Goal: Task Accomplishment & Management: Use online tool/utility

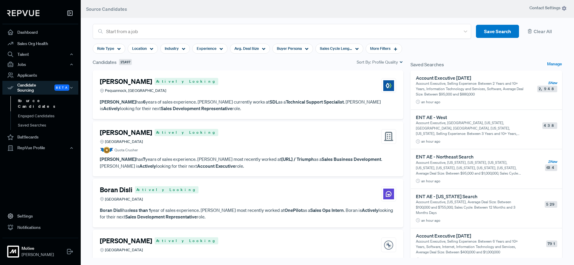
click at [43, 99] on link "Source Candidates" at bounding box center [48, 103] width 76 height 15
click at [149, 49] on div "Location" at bounding box center [143, 49] width 30 height 10
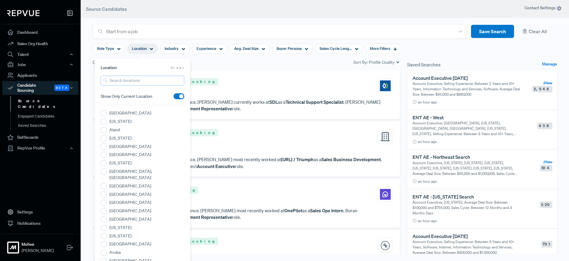
click at [139, 78] on input "search" at bounding box center [143, 81] width 84 height 10
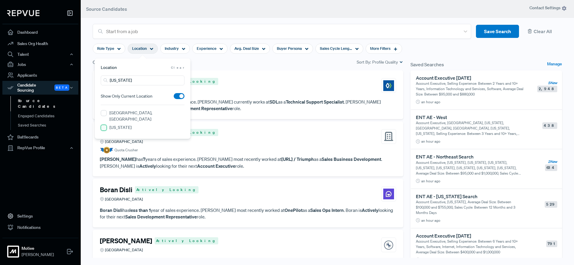
click at [104, 125] on input "[US_STATE]" at bounding box center [104, 128] width 6 height 6
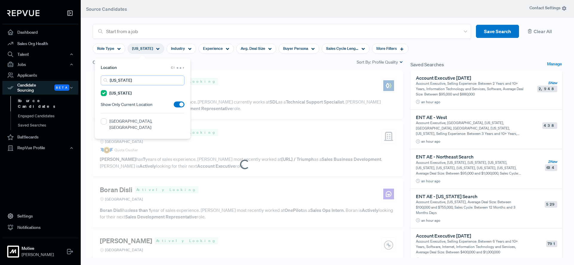
click at [124, 82] on input "[US_STATE]" at bounding box center [143, 81] width 84 height 10
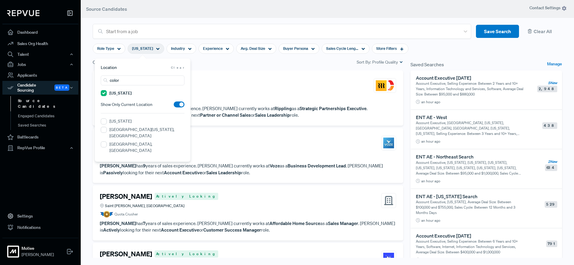
click at [120, 121] on label "[US_STATE]" at bounding box center [120, 121] width 22 height 6
click at [107, 121] on input "[US_STATE]" at bounding box center [104, 122] width 6 height 6
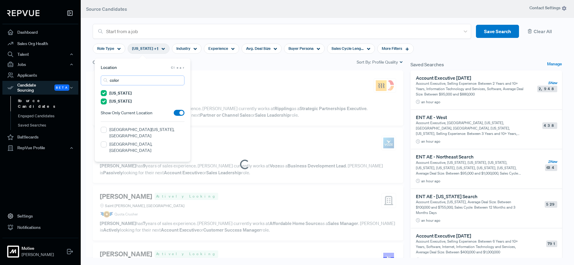
click at [124, 84] on input "color" at bounding box center [143, 81] width 84 height 10
click at [124, 83] on input "color" at bounding box center [143, 81] width 84 height 10
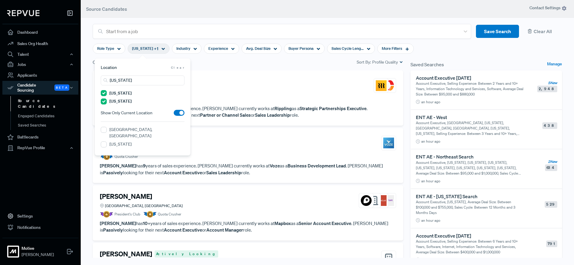
click at [112, 141] on label "[US_STATE]" at bounding box center [120, 144] width 22 height 6
click at [107, 142] on input "[US_STATE]" at bounding box center [104, 145] width 6 height 6
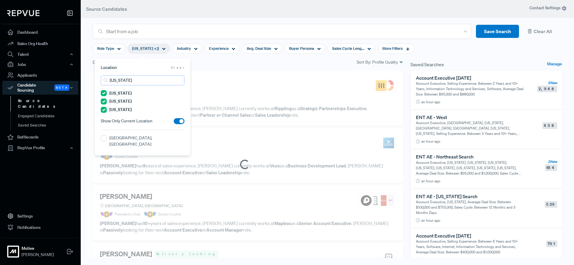
click at [129, 80] on input "[US_STATE]" at bounding box center [143, 81] width 84 height 10
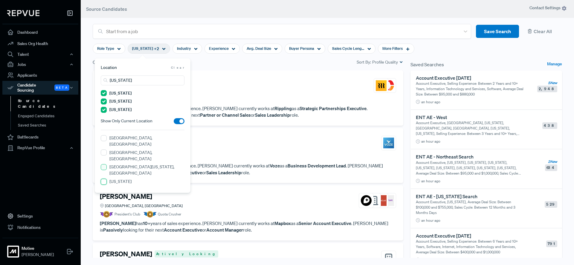
click at [102, 179] on input "[US_STATE]" at bounding box center [104, 182] width 6 height 6
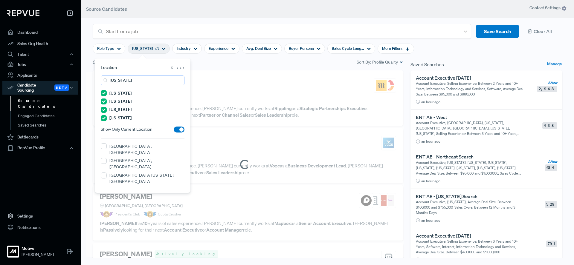
click at [141, 82] on input "[US_STATE]" at bounding box center [143, 81] width 84 height 10
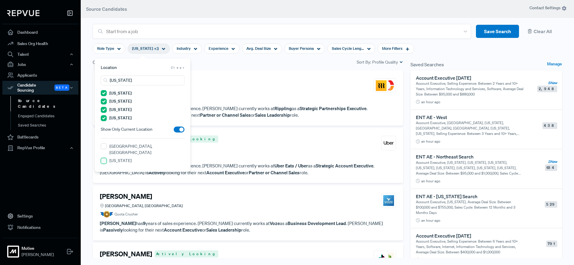
click at [104, 158] on input "[US_STATE]" at bounding box center [104, 161] width 6 height 6
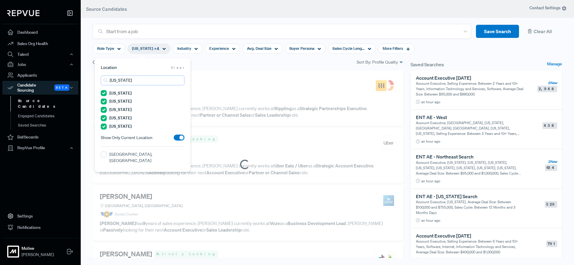
click at [131, 83] on input "[US_STATE]" at bounding box center [143, 81] width 84 height 10
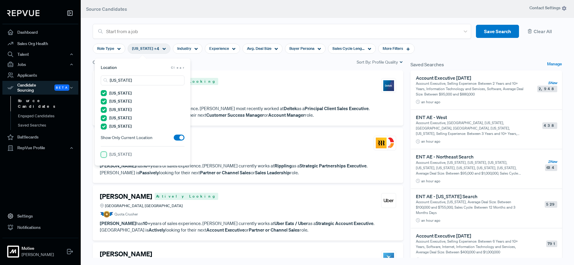
click at [105, 153] on input "[US_STATE]" at bounding box center [104, 155] width 6 height 6
click at [132, 81] on input "[US_STATE]" at bounding box center [143, 81] width 84 height 10
click at [131, 81] on input "[US_STATE]" at bounding box center [143, 81] width 84 height 10
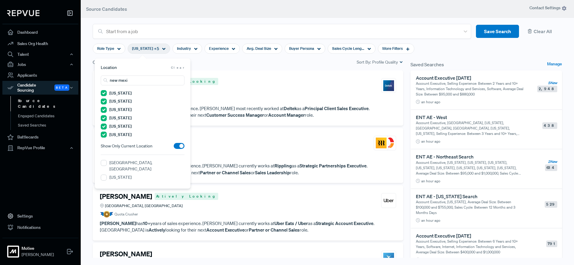
click at [120, 175] on label "[US_STATE]" at bounding box center [120, 178] width 22 height 6
click at [107, 175] on Mexico "[US_STATE]" at bounding box center [104, 178] width 6 height 6
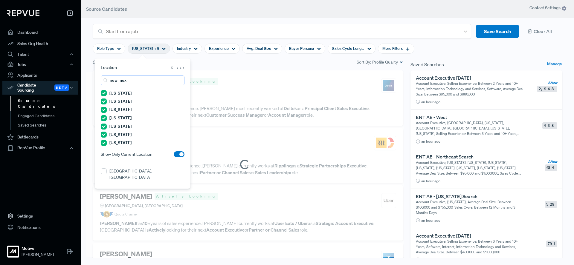
click at [128, 80] on input "new mexi" at bounding box center [143, 81] width 84 height 10
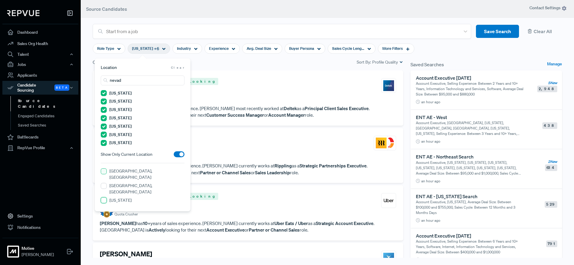
click at [104, 198] on input "[US_STATE]" at bounding box center [104, 201] width 6 height 6
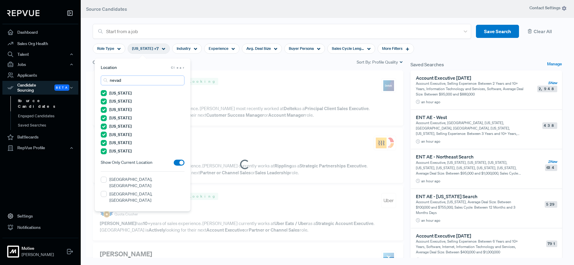
click at [134, 77] on input "nevad" at bounding box center [143, 81] width 84 height 10
click at [134, 78] on input "nevad" at bounding box center [143, 81] width 84 height 10
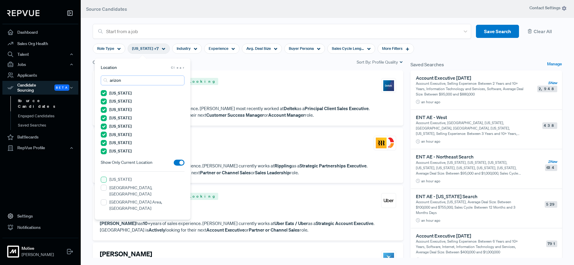
type input "arizon"
click at [103, 179] on input "[US_STATE]" at bounding box center [104, 180] width 6 height 6
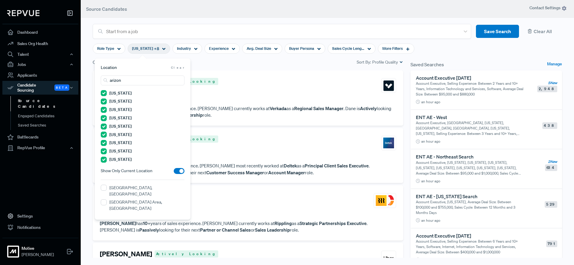
click at [413, 12] on header "Source Candidates" at bounding box center [327, 9] width 493 height 18
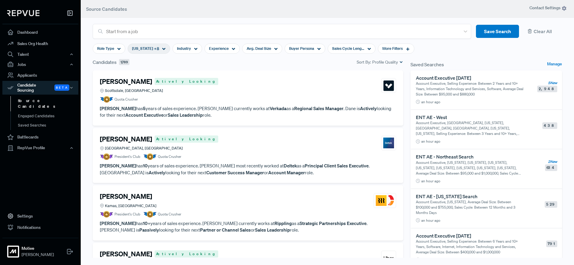
click at [253, 94] on article "[PERSON_NAME] Actively Looking Scottsdale, [GEOGRAPHIC_DATA] Quota Crusher" at bounding box center [248, 90] width 296 height 25
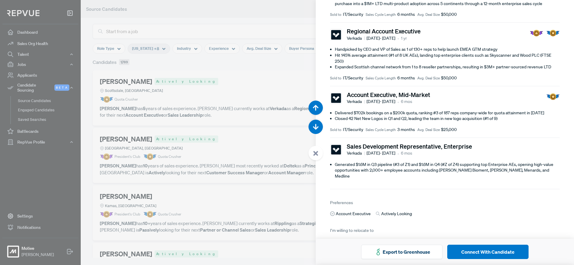
scroll to position [174, 0]
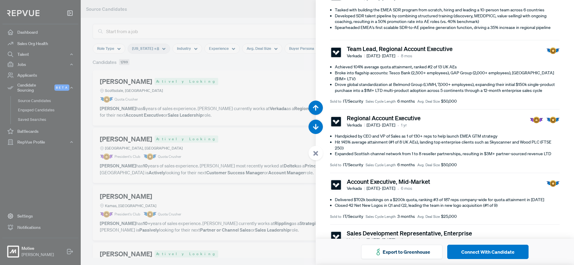
click at [314, 154] on icon at bounding box center [315, 153] width 5 height 5
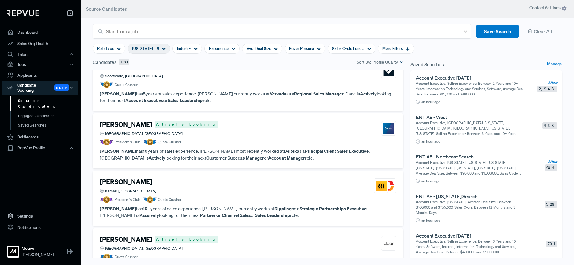
scroll to position [16, 0]
click at [239, 135] on div "[PERSON_NAME] Actively Looking Beaverton, [GEOGRAPHIC_DATA]" at bounding box center [248, 128] width 296 height 16
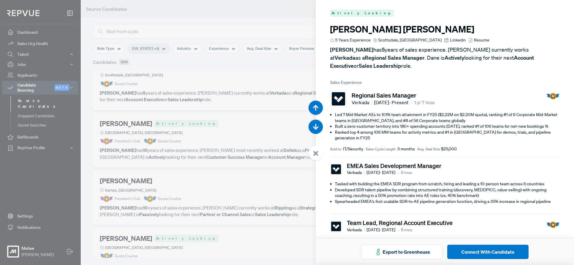
scroll to position [265, 0]
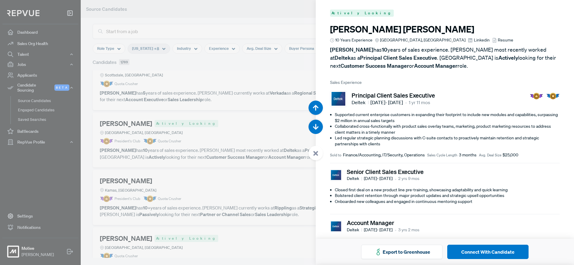
click at [314, 154] on icon at bounding box center [315, 153] width 5 height 5
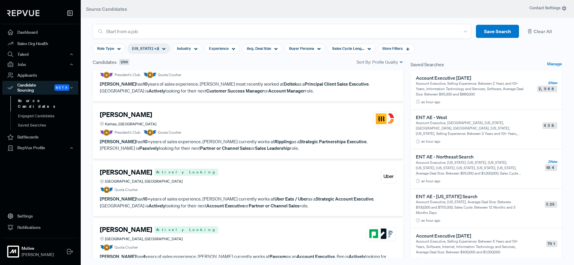
scroll to position [119, 0]
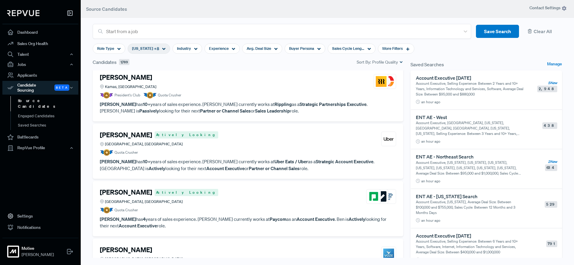
click at [264, 97] on article "President's Club Quota Crusher" at bounding box center [248, 95] width 296 height 7
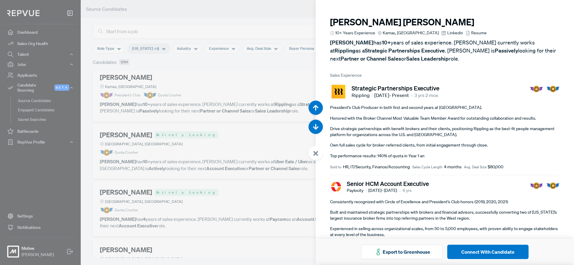
click at [471, 34] on span "Resume" at bounding box center [479, 33] width 16 height 6
click at [312, 153] on div at bounding box center [315, 153] width 14 height 14
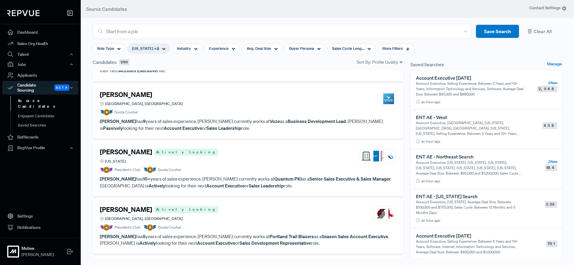
scroll to position [277, 0]
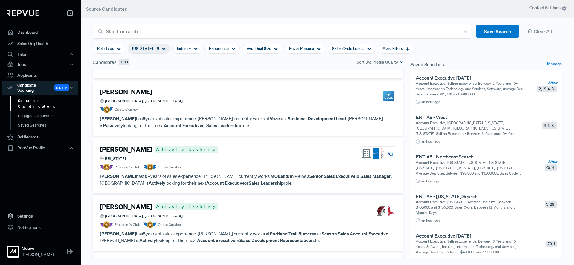
click at [243, 155] on div "[PERSON_NAME] Actively Looking [US_STATE]" at bounding box center [248, 154] width 296 height 16
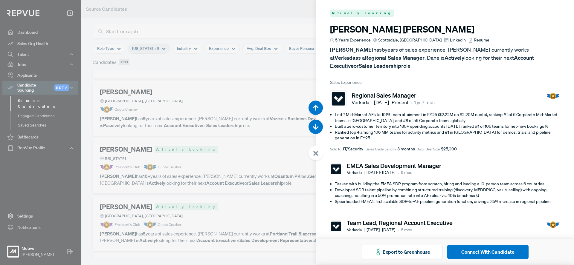
scroll to position [1593, 0]
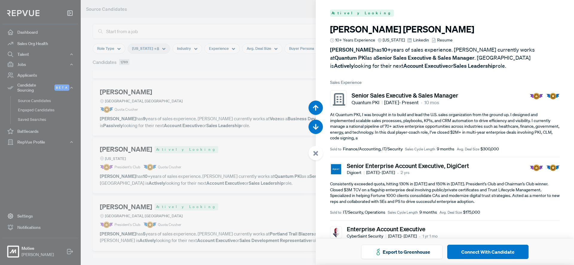
click at [317, 156] on icon at bounding box center [315, 153] width 5 height 5
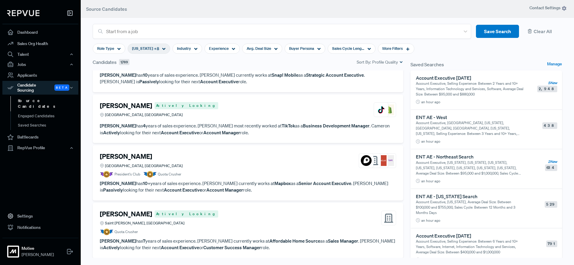
scroll to position [597, 0]
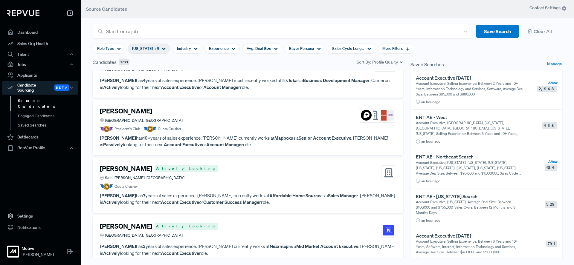
click at [243, 117] on div "[PERSON_NAME] [GEOGRAPHIC_DATA], [GEOGRAPHIC_DATA]" at bounding box center [248, 115] width 296 height 16
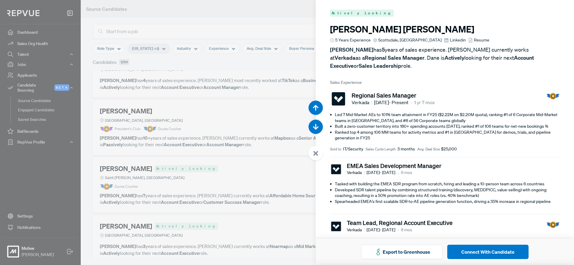
scroll to position [2920, 0]
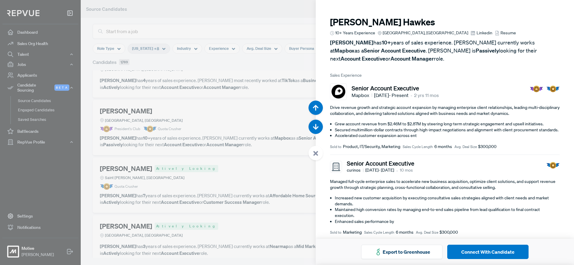
click at [378, 23] on h3 "[PERSON_NAME]" at bounding box center [445, 22] width 230 height 11
copy article "[PERSON_NAME]"
click at [315, 152] on use at bounding box center [315, 153] width 5 height 5
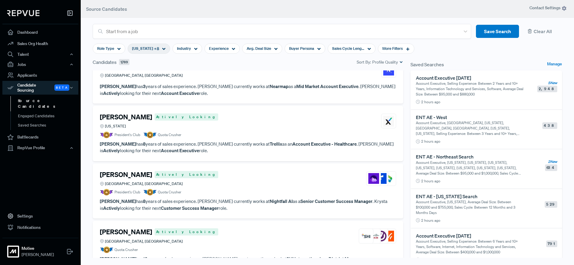
scroll to position [759, 0]
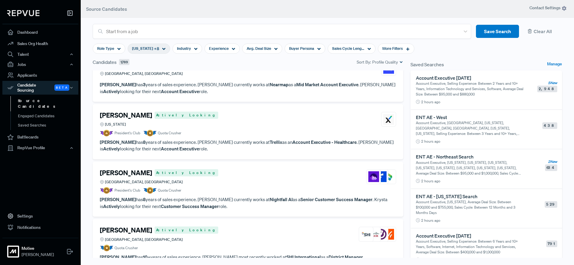
click at [233, 121] on div "[PERSON_NAME] Actively Looking [US_STATE]" at bounding box center [248, 119] width 296 height 16
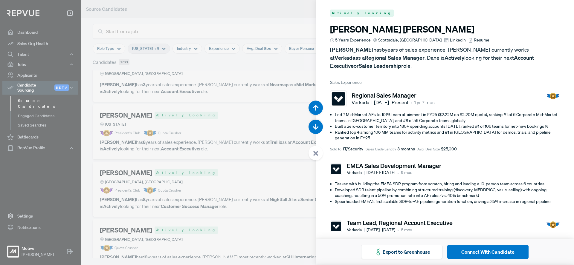
scroll to position [3716, 0]
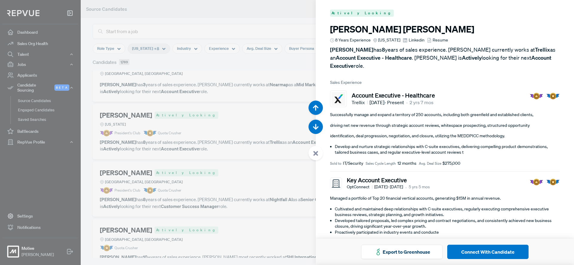
click at [433, 40] on span "Resume" at bounding box center [441, 40] width 16 height 6
